Goal: Transaction & Acquisition: Download file/media

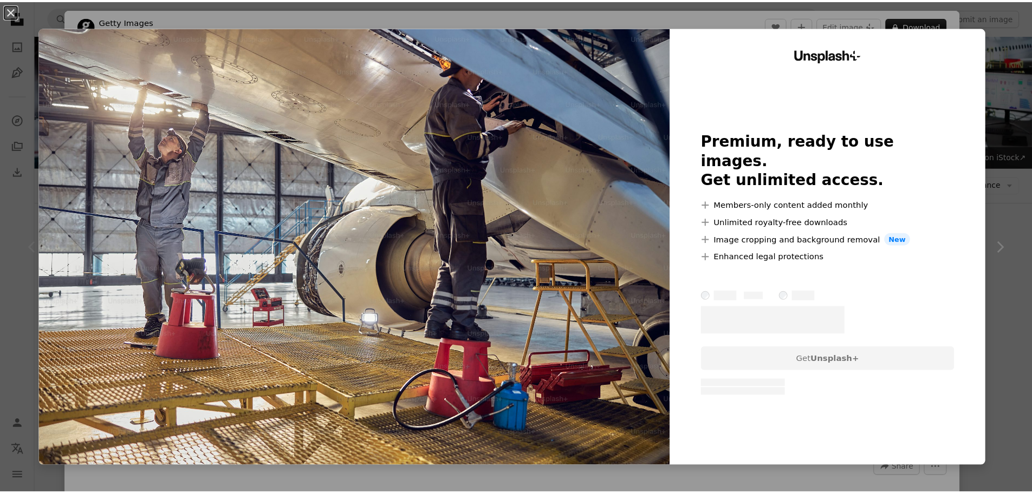
scroll to position [217, 0]
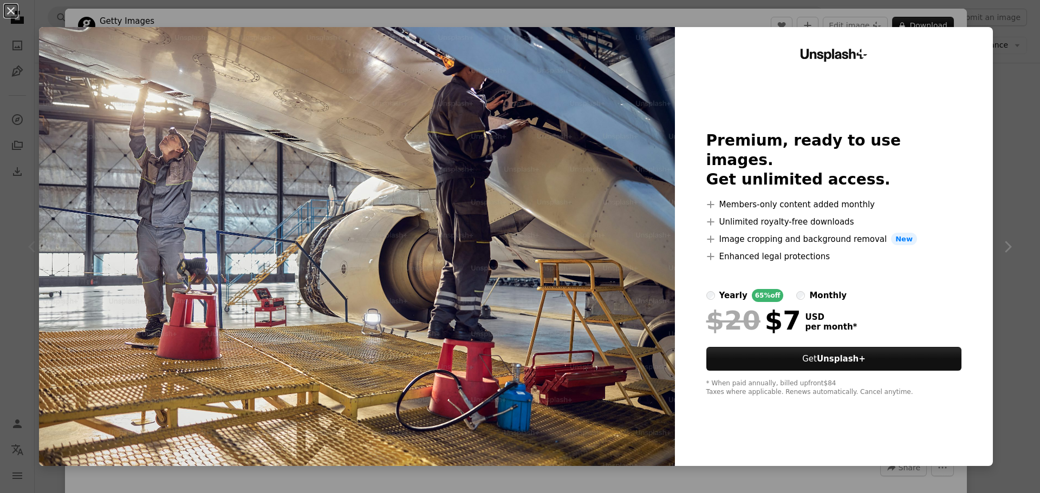
click at [1003, 44] on div "An X shape Unsplash+ Premium, ready to use images. Get unlimited access. A plus…" at bounding box center [520, 246] width 1040 height 493
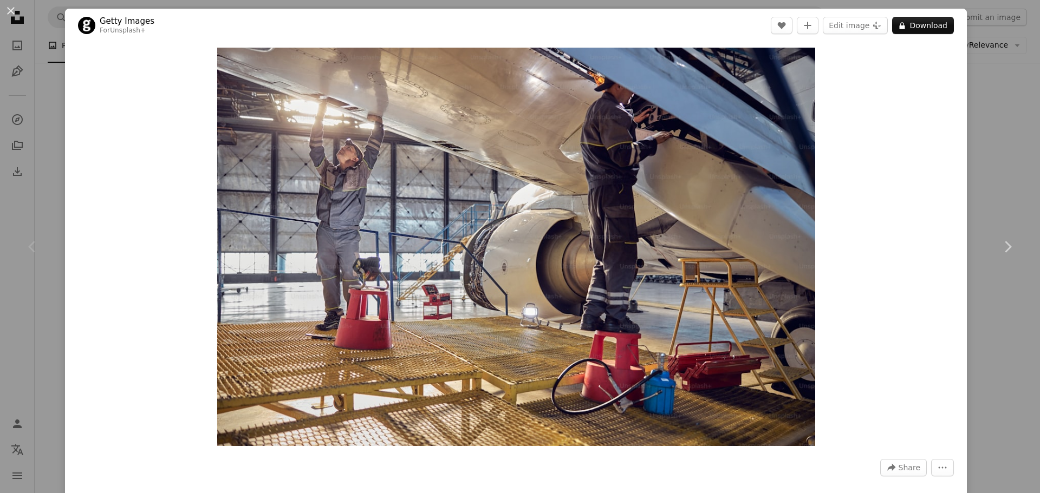
click at [1015, 133] on div "An X shape Chevron left Chevron right Getty Images For Unsplash+ A heart A plus…" at bounding box center [520, 246] width 1040 height 493
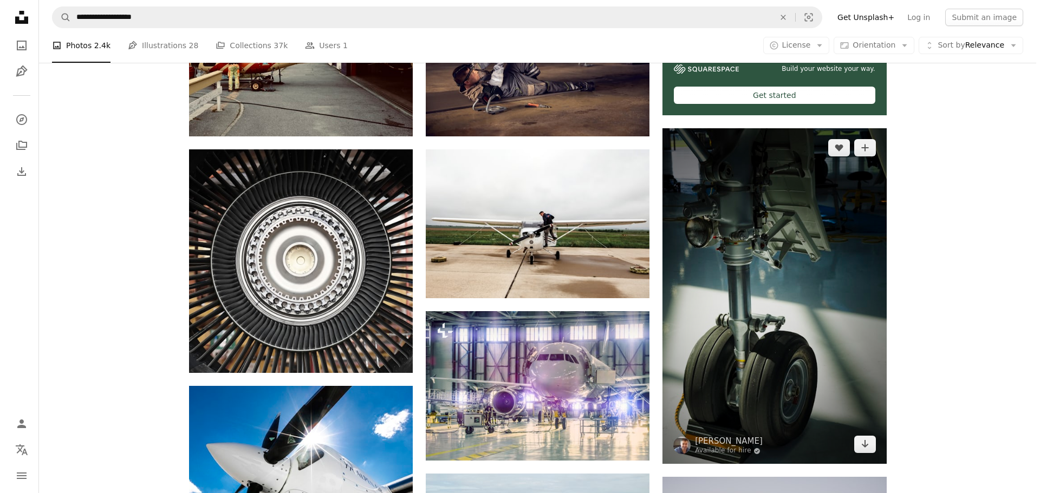
scroll to position [487, 0]
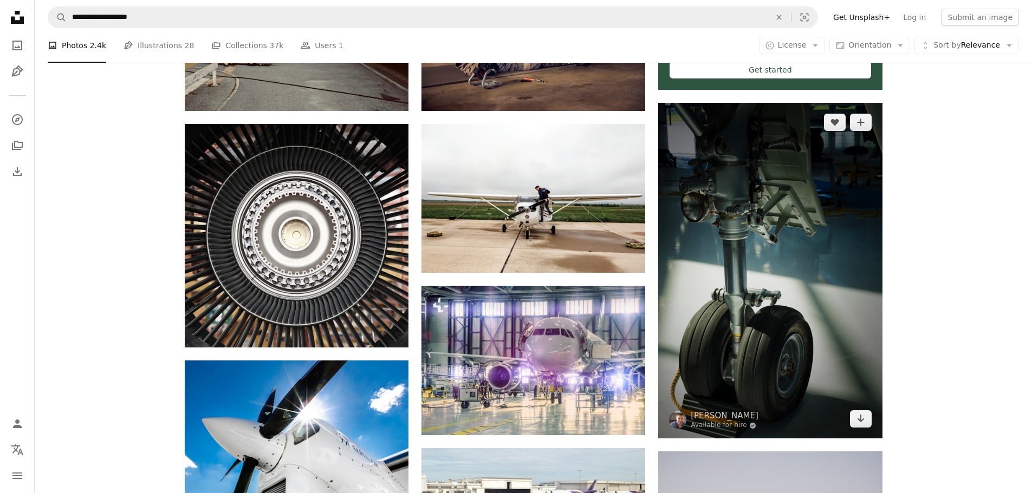
click at [829, 236] on img at bounding box center [770, 271] width 224 height 336
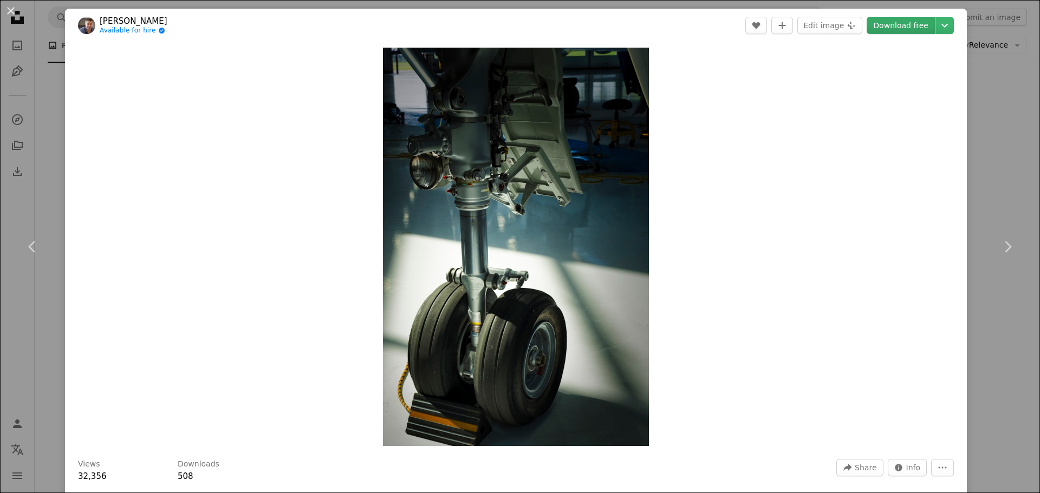
click at [876, 22] on link "Download free" at bounding box center [901, 25] width 68 height 17
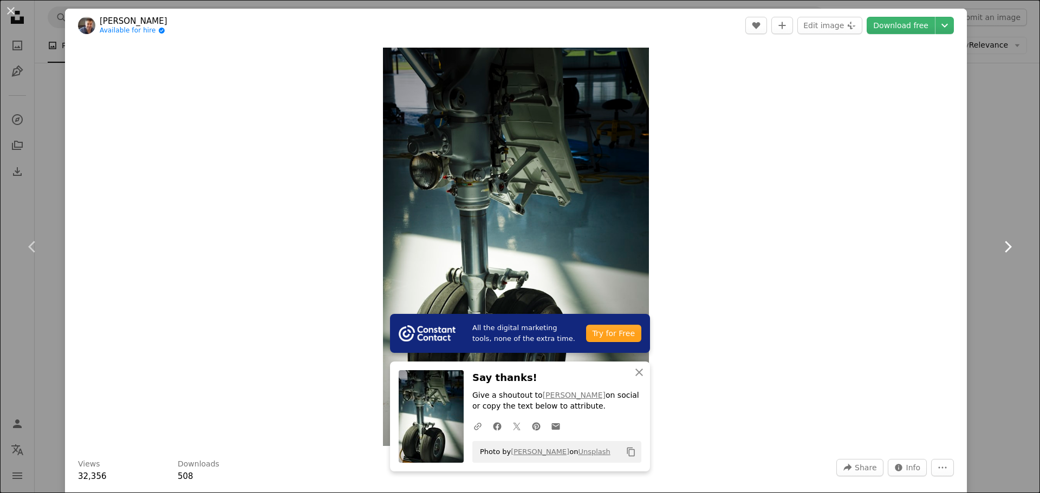
click at [1007, 245] on icon "Chevron right" at bounding box center [1007, 246] width 17 height 17
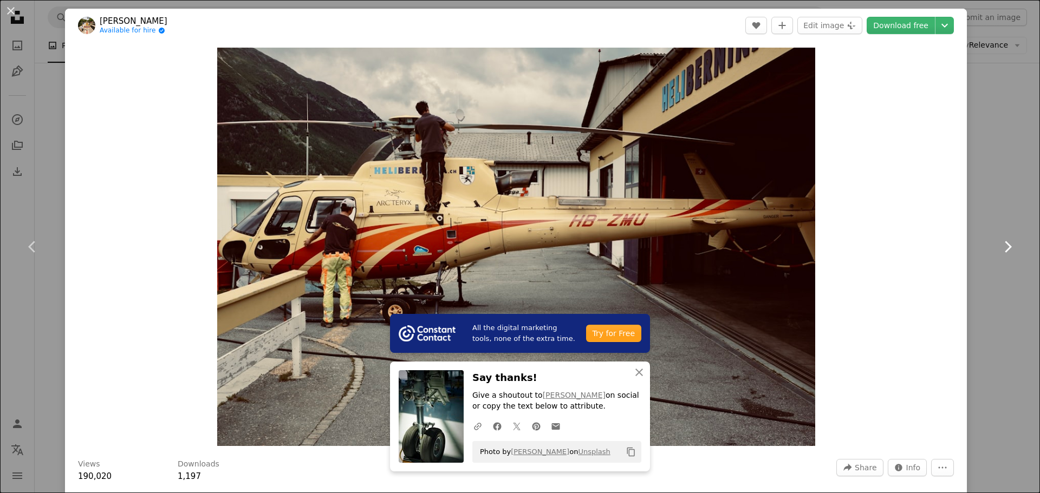
click at [1007, 245] on icon "Chevron right" at bounding box center [1007, 246] width 17 height 17
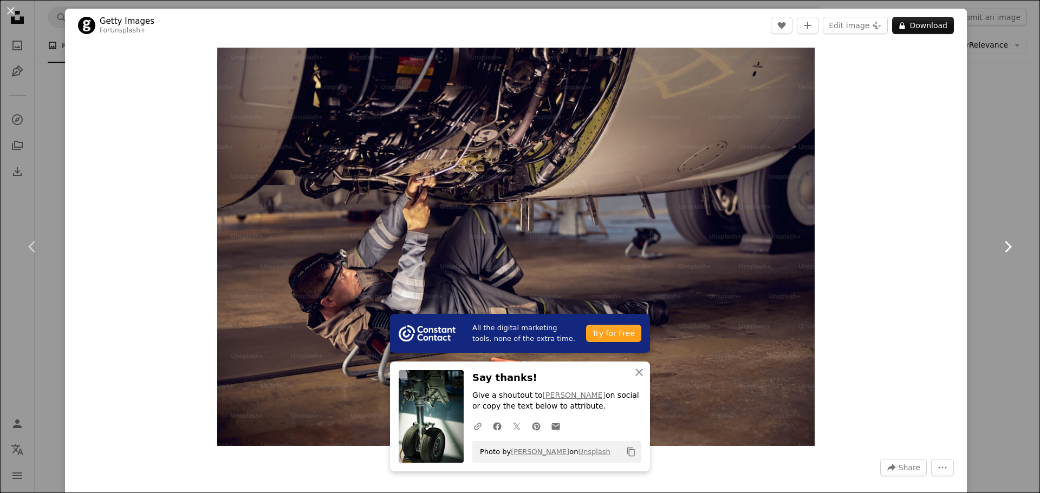
click at [1007, 245] on icon "Chevron right" at bounding box center [1007, 246] width 17 height 17
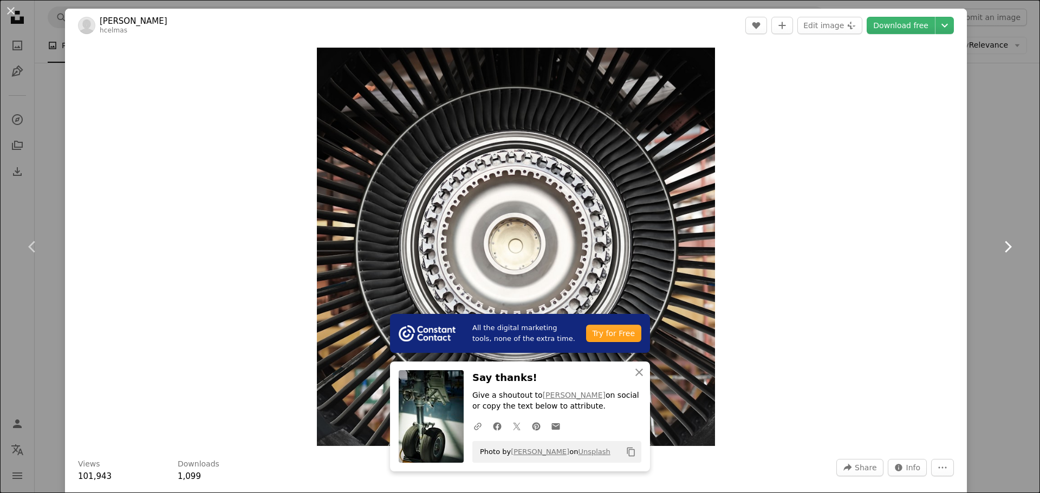
click at [1007, 245] on icon "Chevron right" at bounding box center [1007, 246] width 17 height 17
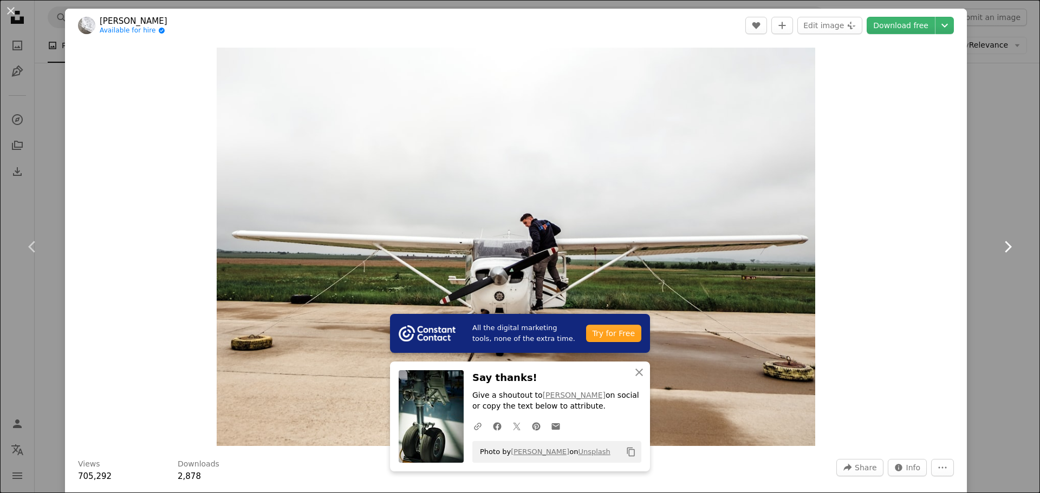
click at [1007, 245] on icon "Chevron right" at bounding box center [1007, 246] width 17 height 17
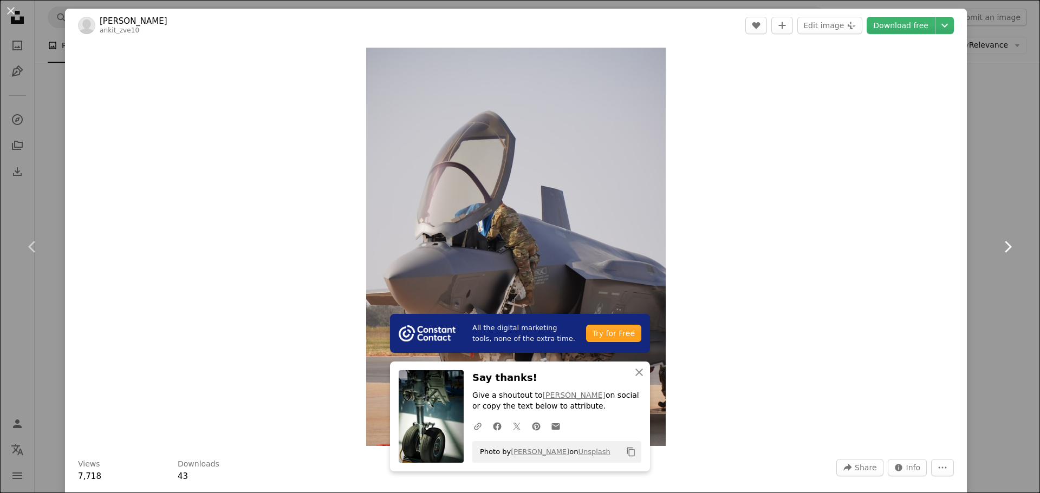
click at [1007, 245] on icon "Chevron right" at bounding box center [1007, 246] width 17 height 17
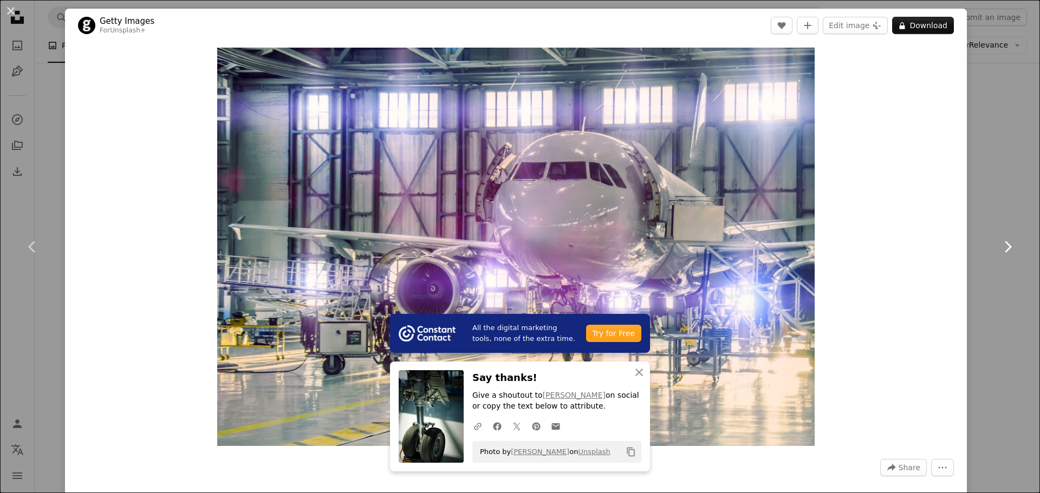
click at [1007, 245] on icon "Chevron right" at bounding box center [1007, 246] width 17 height 17
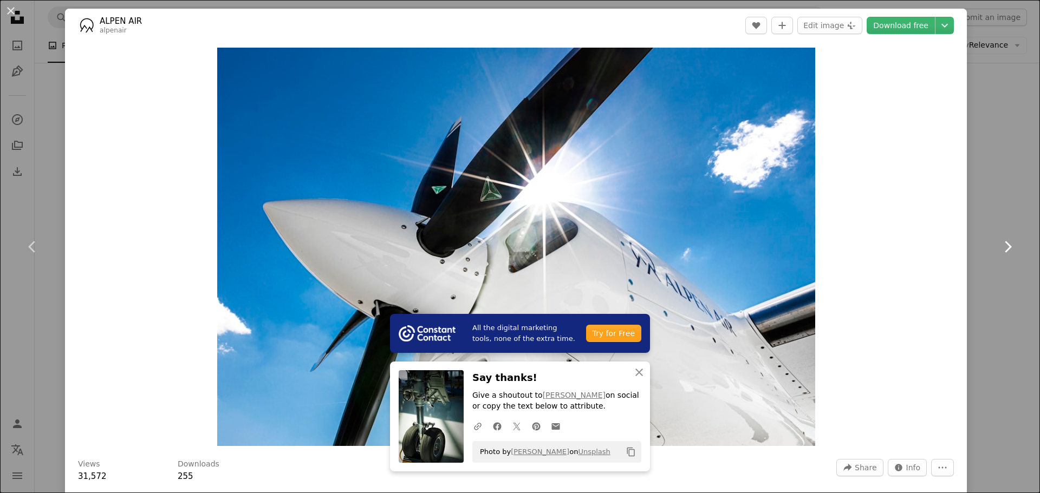
click at [1007, 245] on icon "Chevron right" at bounding box center [1007, 246] width 17 height 17
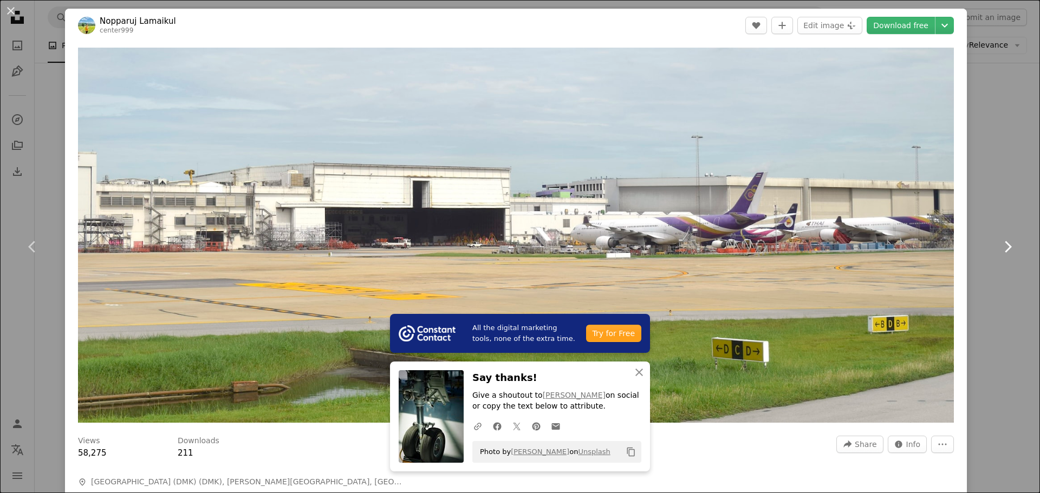
click at [1007, 245] on icon "Chevron right" at bounding box center [1007, 246] width 17 height 17
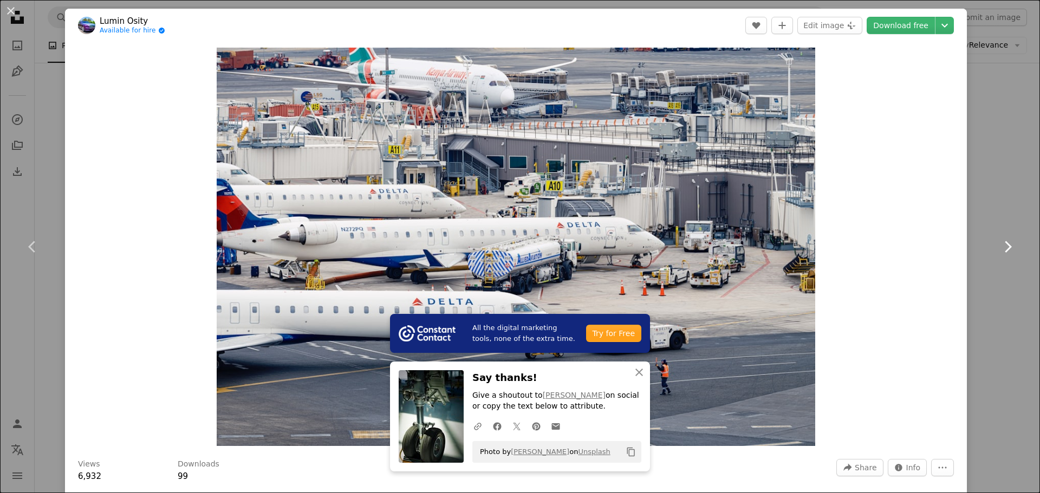
click at [1007, 245] on icon "Chevron right" at bounding box center [1007, 246] width 17 height 17
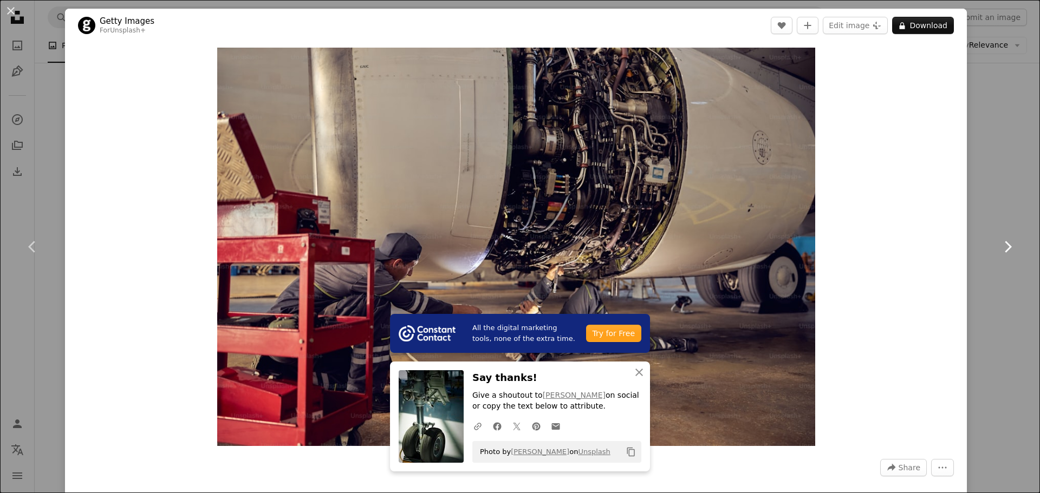
click at [1007, 245] on icon "Chevron right" at bounding box center [1007, 246] width 17 height 17
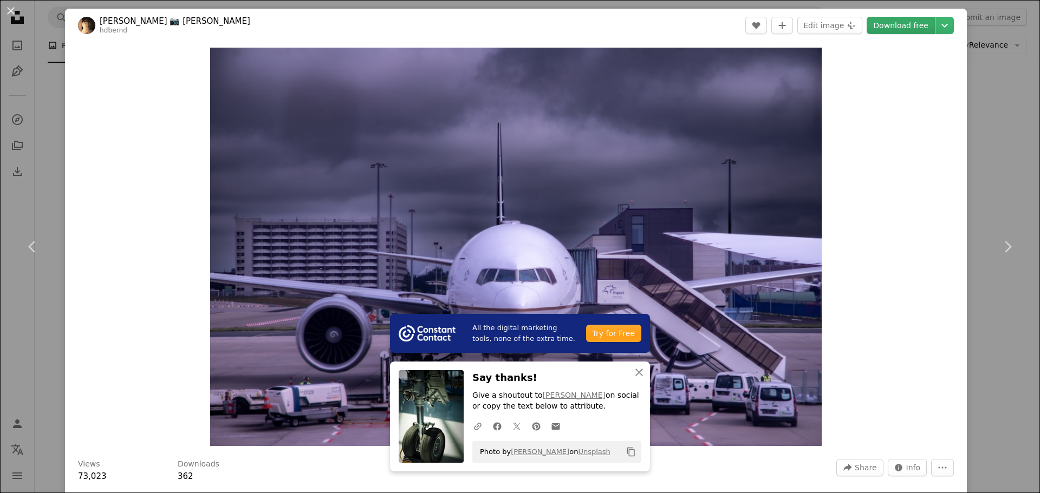
click at [887, 31] on link "Download free" at bounding box center [901, 25] width 68 height 17
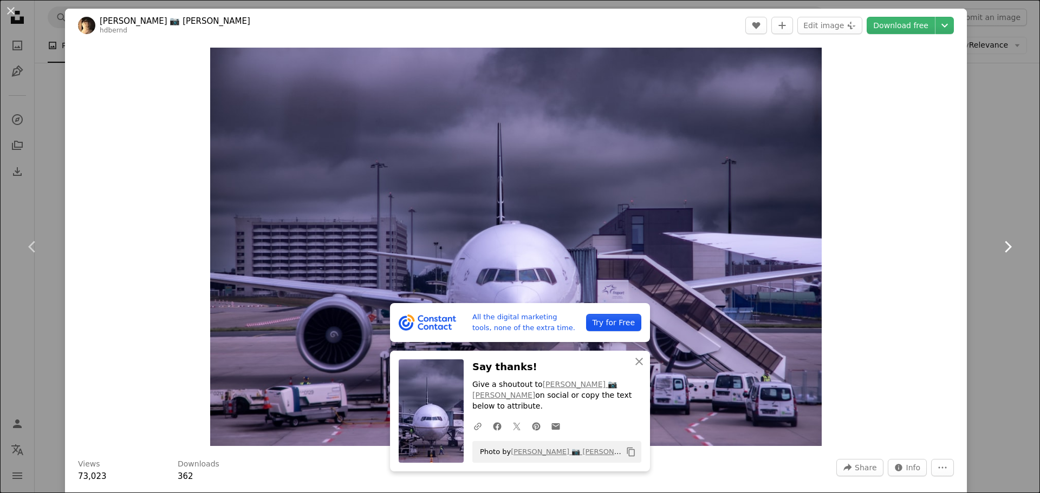
click at [1005, 250] on icon at bounding box center [1008, 246] width 7 height 11
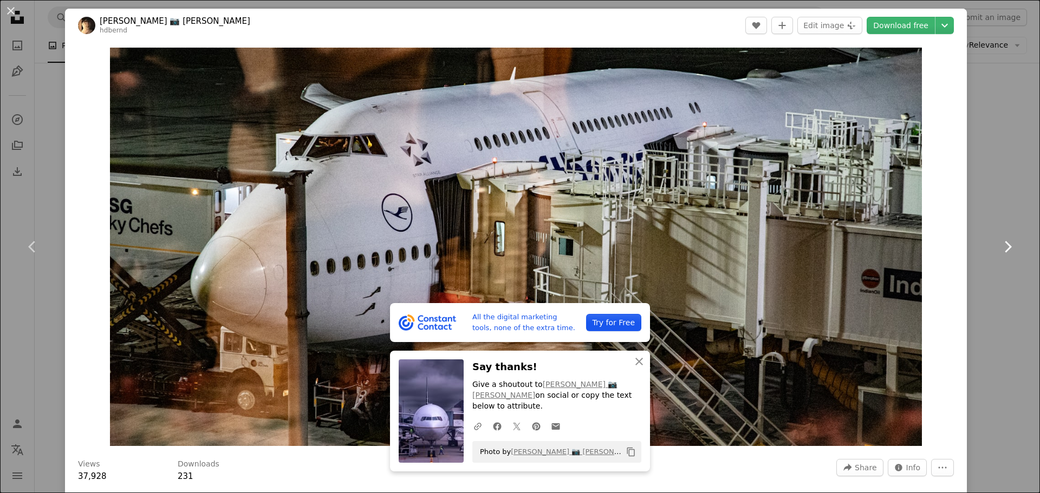
click at [1005, 250] on icon at bounding box center [1008, 246] width 7 height 11
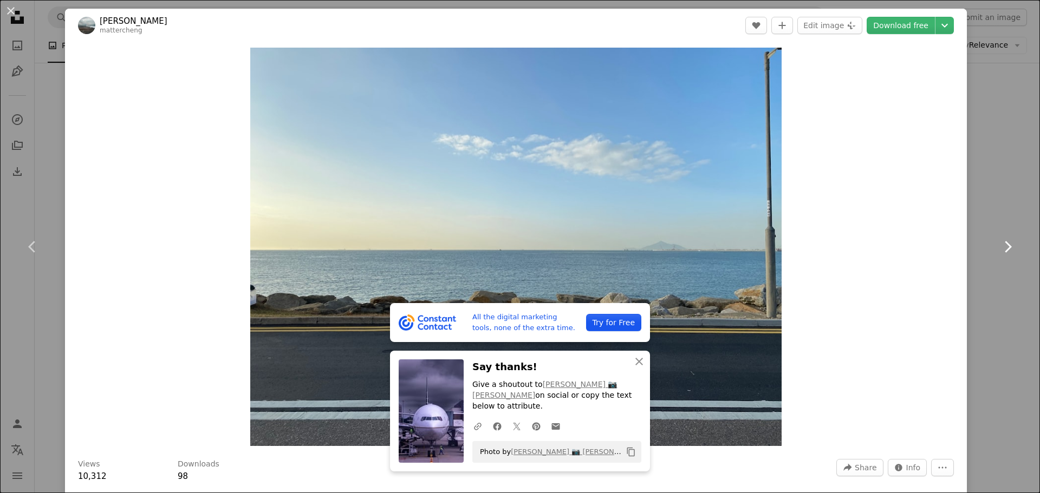
click at [1005, 250] on icon at bounding box center [1008, 246] width 7 height 11
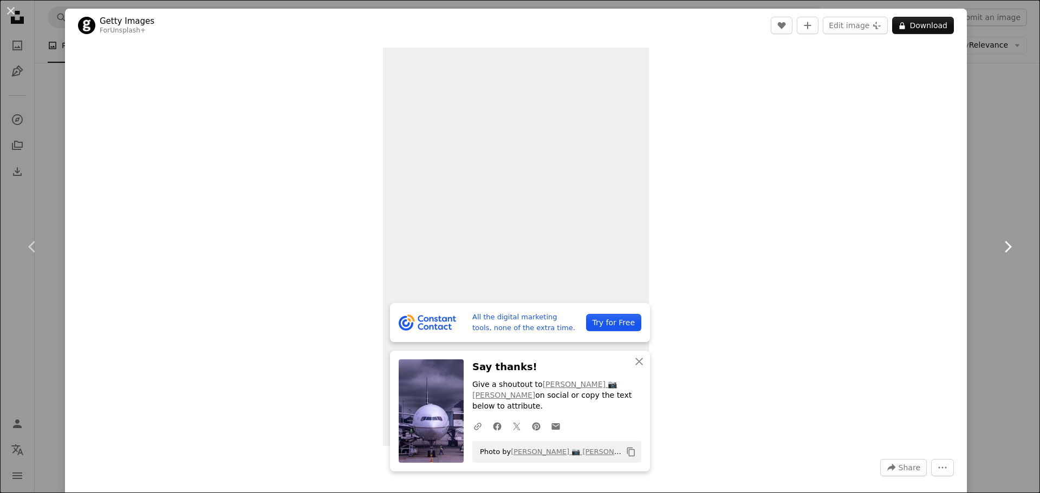
click at [1005, 250] on icon at bounding box center [1008, 246] width 7 height 11
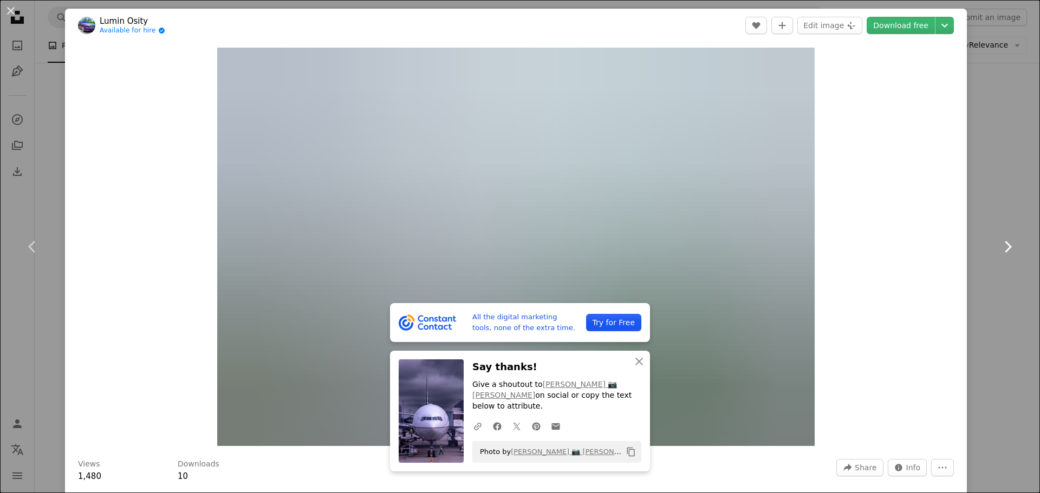
click at [1005, 250] on icon at bounding box center [1008, 246] width 7 height 11
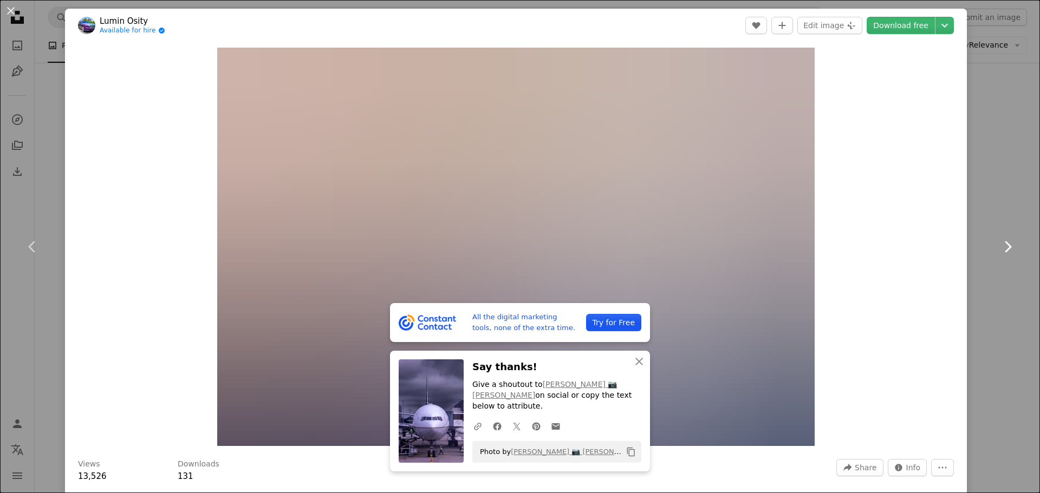
click at [1005, 250] on icon at bounding box center [1008, 246] width 7 height 11
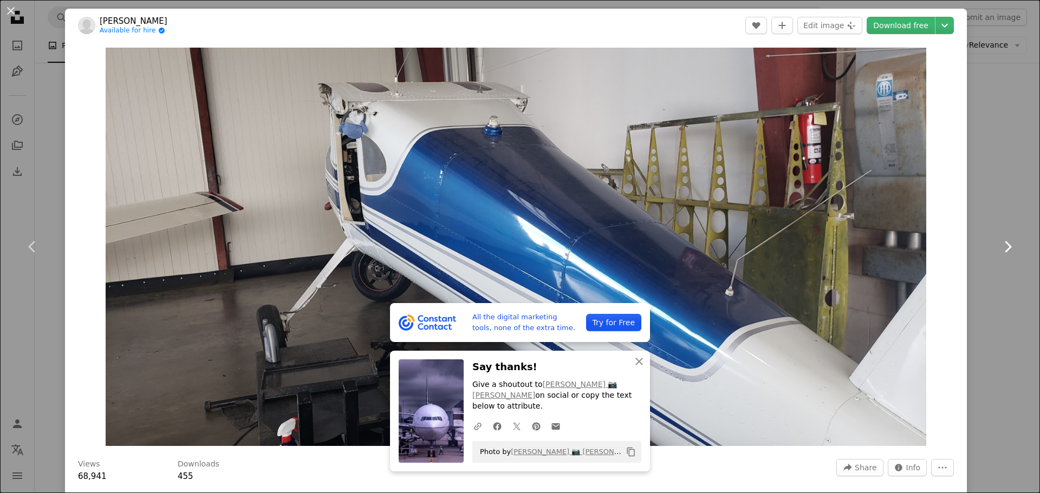
click at [1005, 250] on icon at bounding box center [1008, 246] width 7 height 11
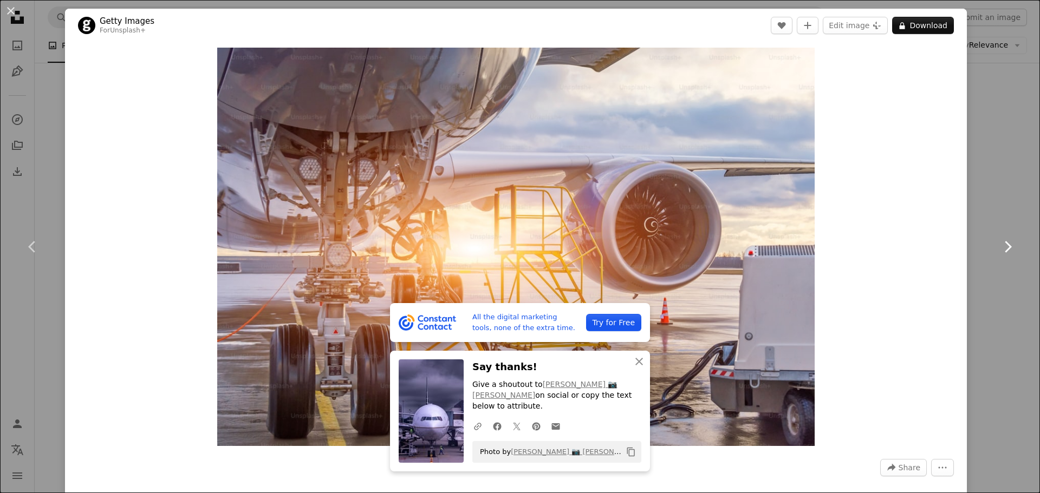
click at [1005, 250] on icon at bounding box center [1008, 246] width 7 height 11
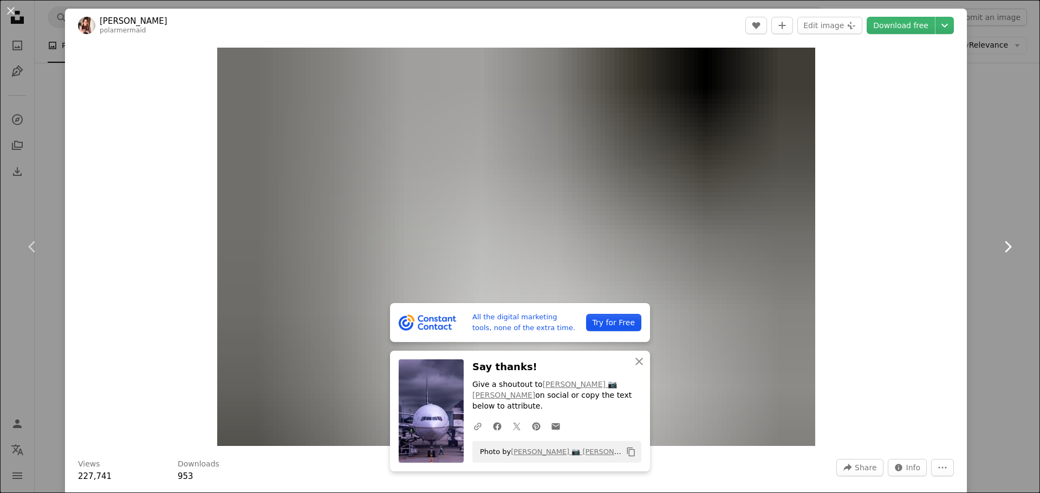
click at [1005, 250] on icon at bounding box center [1008, 246] width 7 height 11
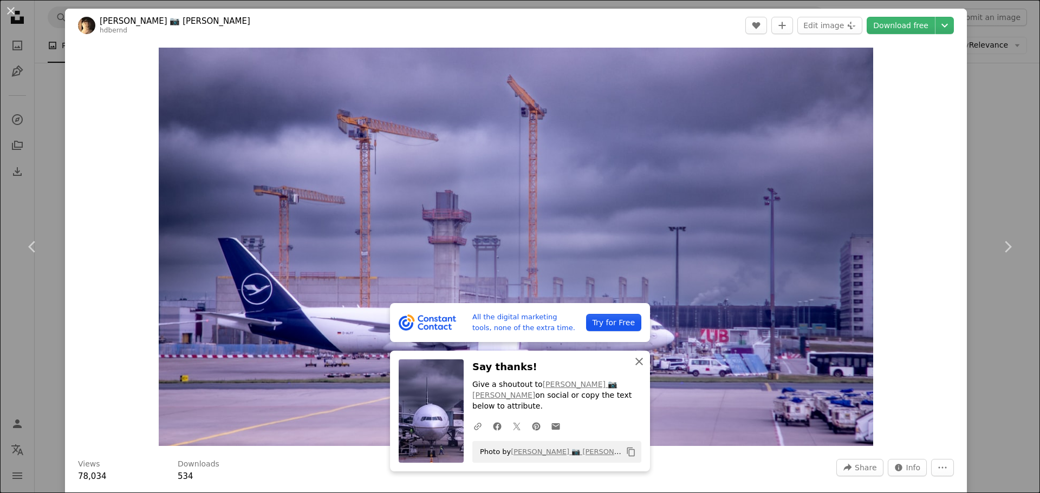
click at [635, 366] on icon "button" at bounding box center [639, 362] width 8 height 8
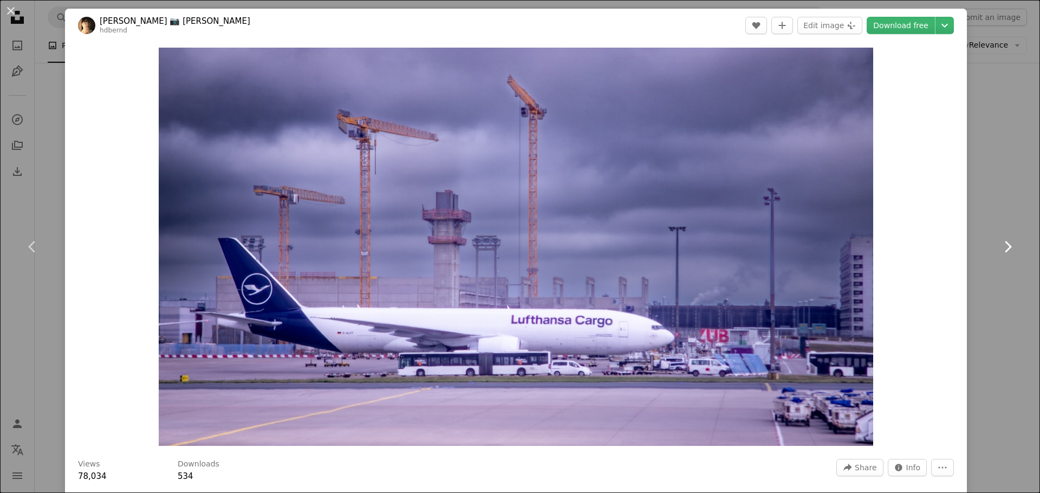
click at [1005, 239] on icon "Chevron right" at bounding box center [1007, 246] width 17 height 17
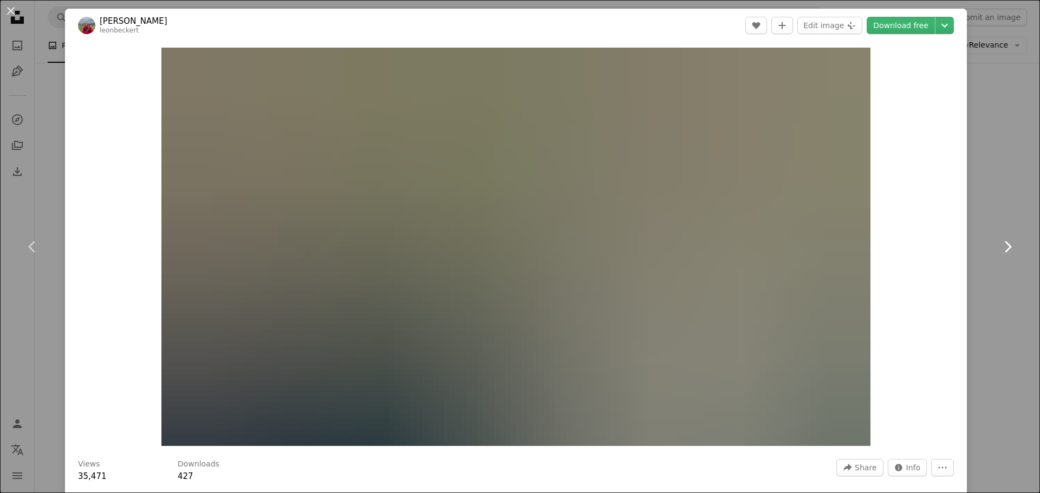
click at [1005, 239] on icon "Chevron right" at bounding box center [1007, 246] width 17 height 17
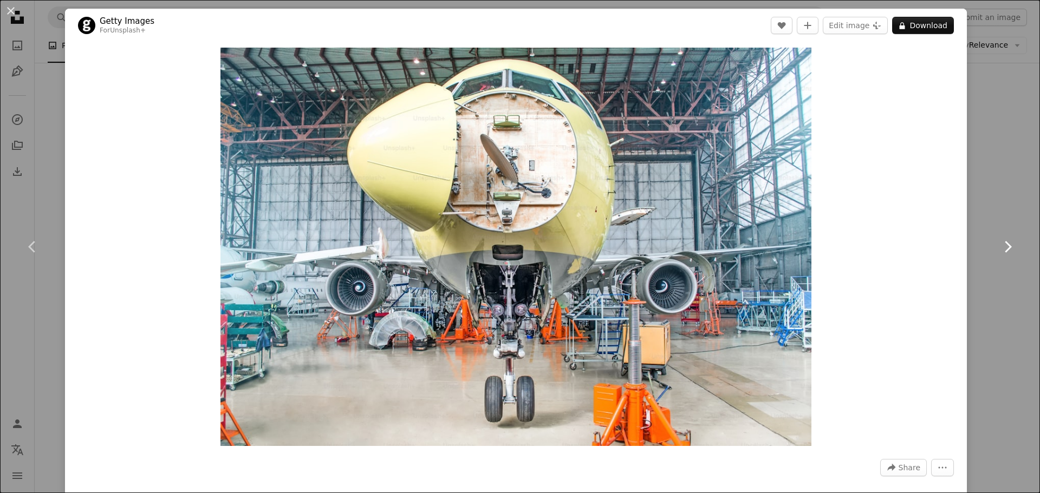
click at [1005, 239] on icon "Chevron right" at bounding box center [1007, 246] width 17 height 17
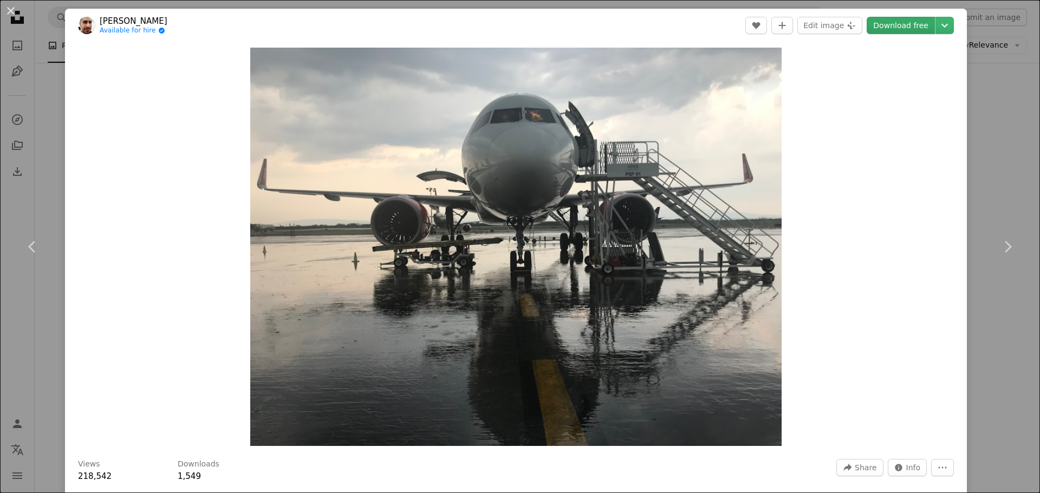
click at [901, 29] on link "Download free" at bounding box center [901, 25] width 68 height 17
